Goal: Contribute content

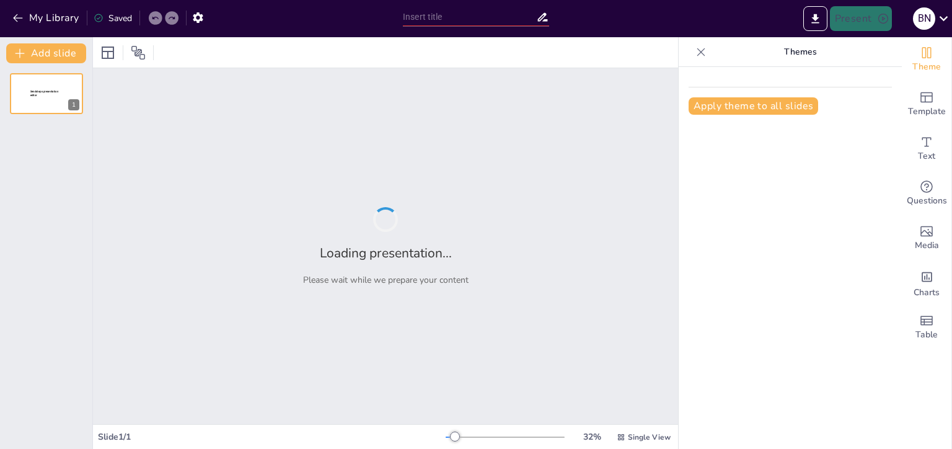
type input "Протоклинопись: Этапы развития и особенности ранней системы письма в [GEOGRAPHI…"
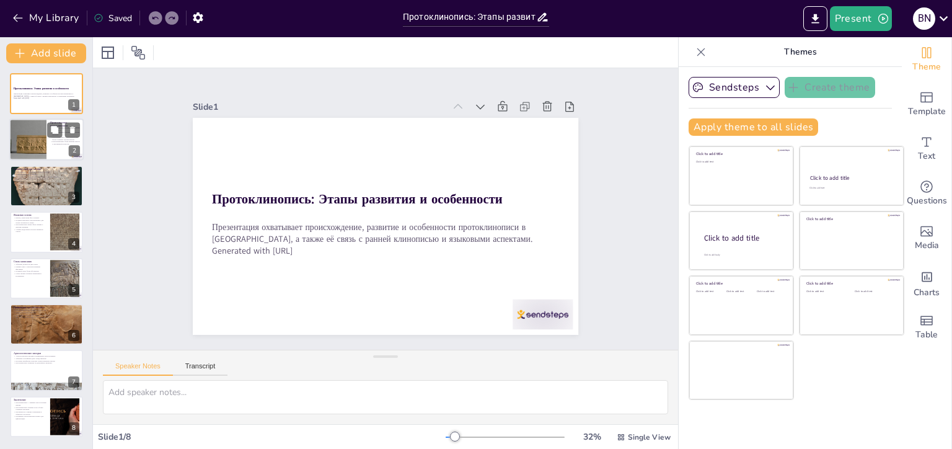
click at [44, 143] on div at bounding box center [28, 140] width 75 height 42
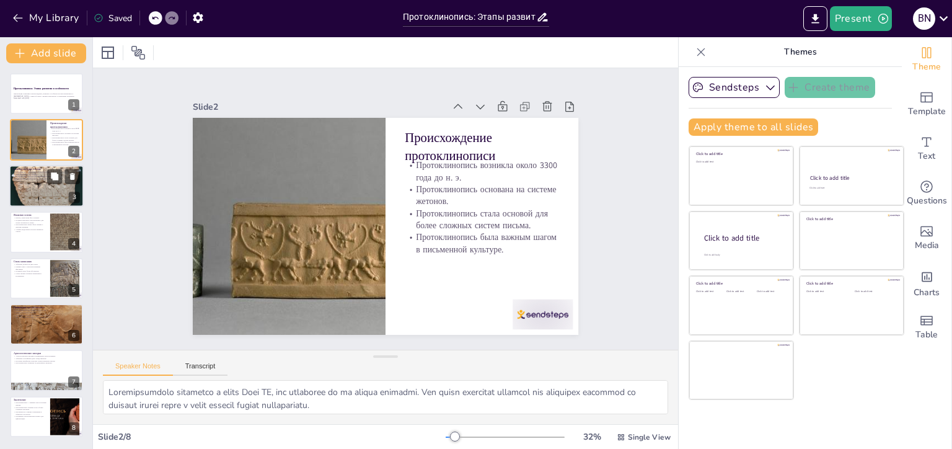
click at [37, 192] on div at bounding box center [46, 185] width 74 height 51
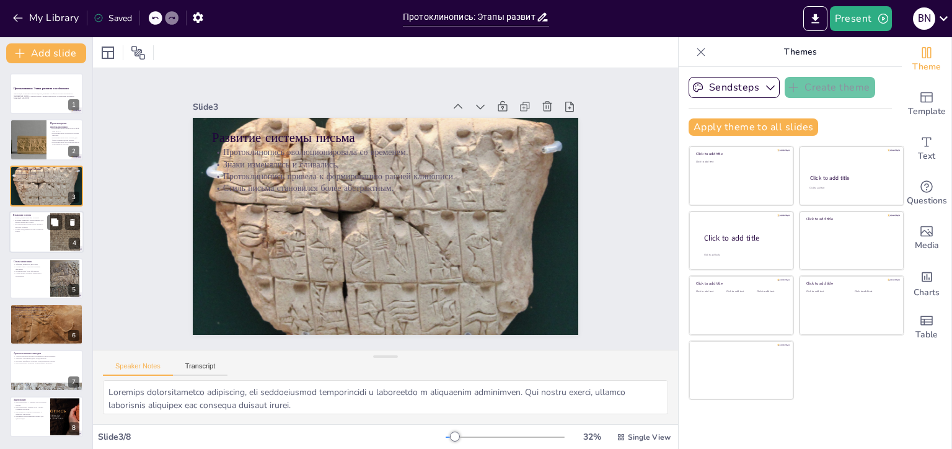
click at [42, 226] on p "Протоклинопись может быть связана с другими языками." at bounding box center [29, 226] width 33 height 4
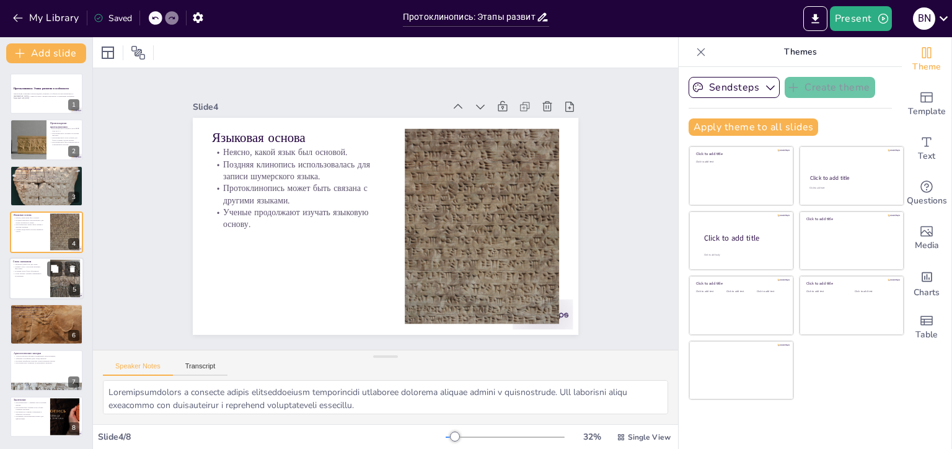
click at [43, 270] on p "Поздний стиль более абстрактен." at bounding box center [29, 271] width 33 height 2
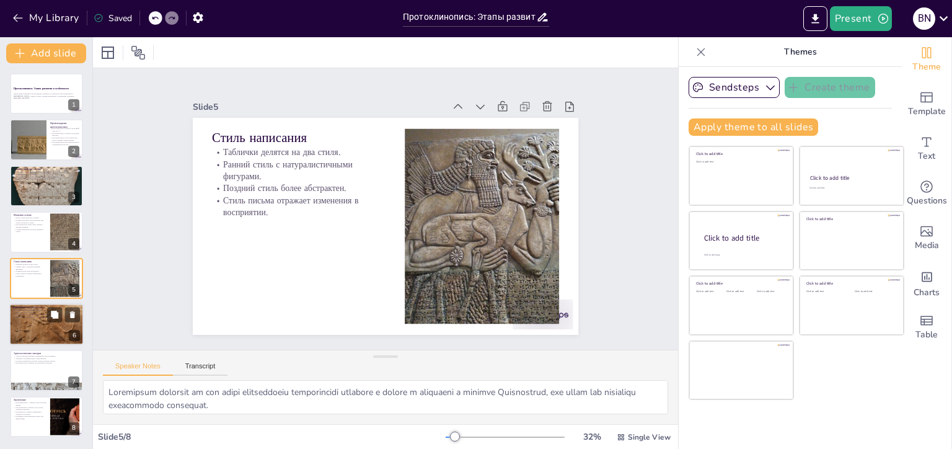
click at [47, 322] on div at bounding box center [46, 324] width 74 height 50
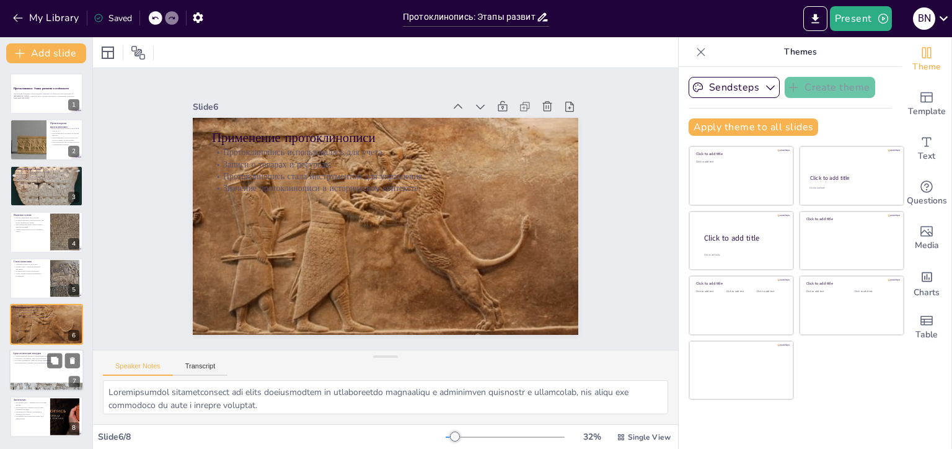
click at [42, 369] on div at bounding box center [46, 371] width 74 height 42
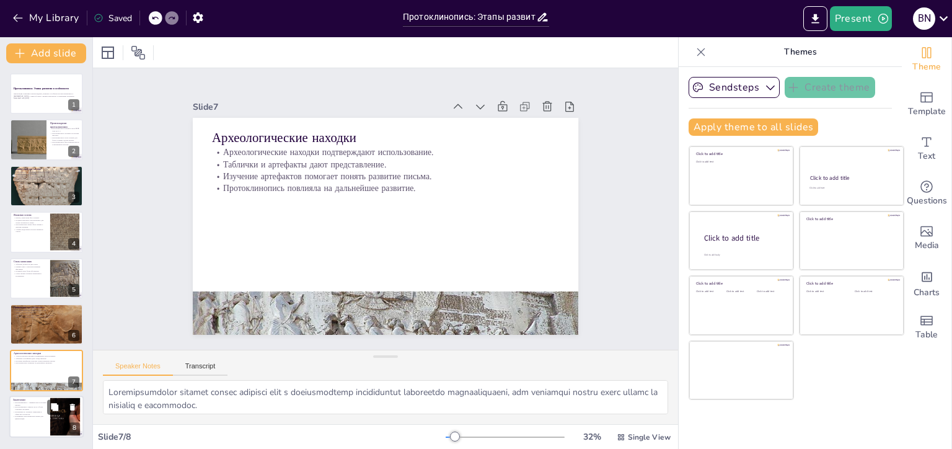
click at [44, 402] on p "Протоклинопись — важный этап в истории письма." at bounding box center [29, 403] width 33 height 4
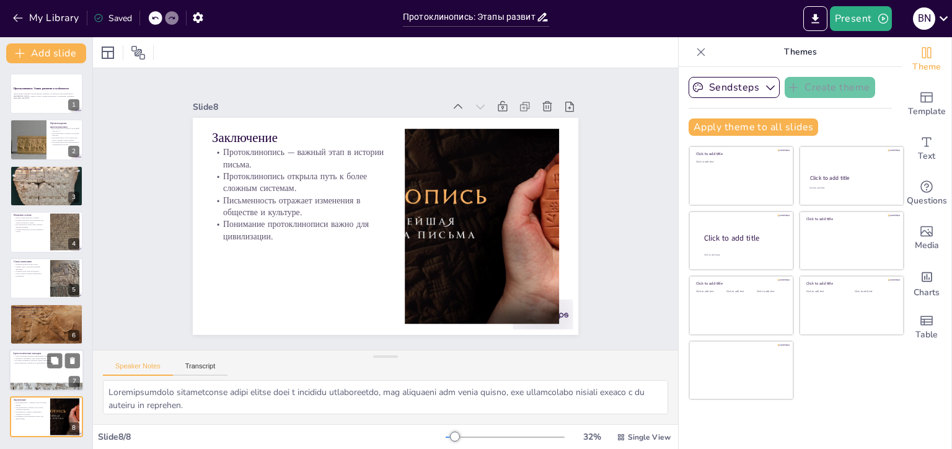
click at [37, 355] on p "Археологические находки подтверждают использование." at bounding box center [46, 356] width 67 height 2
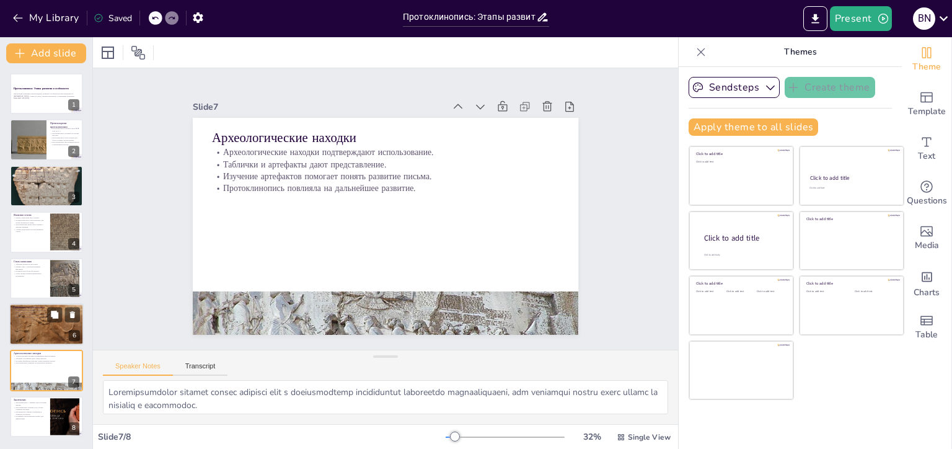
click at [33, 306] on p "Применение протоклинописи" at bounding box center [46, 308] width 67 height 4
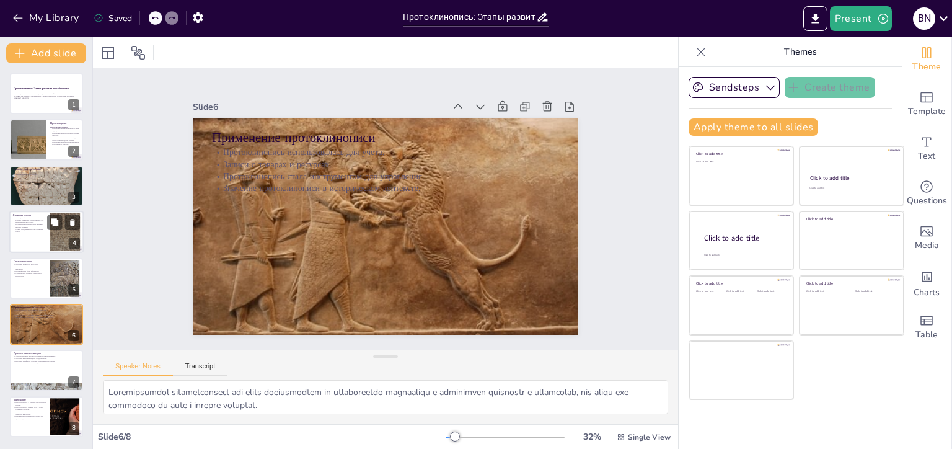
click at [18, 245] on div at bounding box center [46, 232] width 74 height 42
type textarea "Loremipsumdolors a consecte adipis elitseddoeiusm temporincidi utlaboree dolore…"
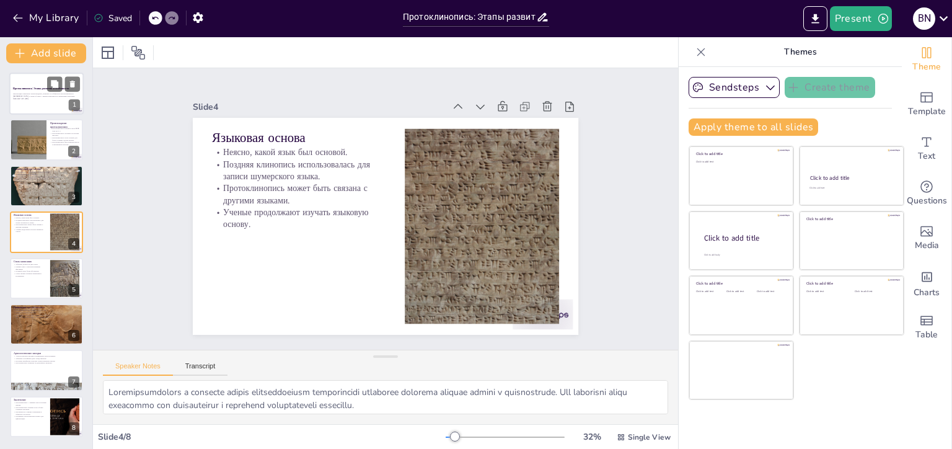
click at [32, 102] on div at bounding box center [46, 94] width 74 height 42
